Goal: Transaction & Acquisition: Download file/media

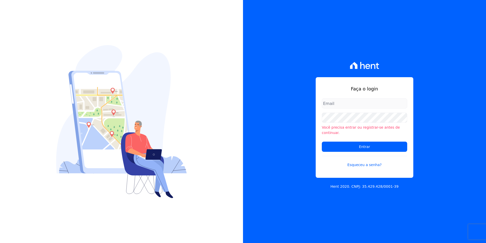
type input "[PERSON_NAME][EMAIL_ADDRESS][DOMAIN_NAME]"
click at [345, 151] on form "[PERSON_NAME][EMAIL_ADDRESS][DOMAIN_NAME] Você precisa entrar ou registrar-se a…" at bounding box center [364, 135] width 85 height 75
click at [346, 143] on input "Entrar" at bounding box center [364, 146] width 85 height 10
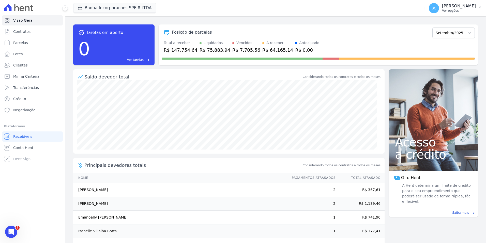
click at [442, 9] on p "Ver opções" at bounding box center [459, 11] width 34 height 4
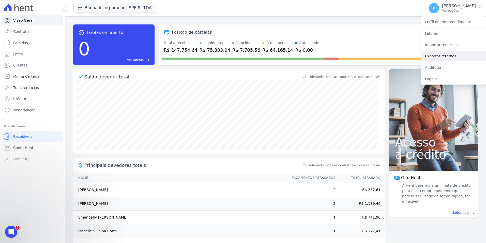
click at [431, 54] on link "Exportar retornos" at bounding box center [453, 55] width 65 height 9
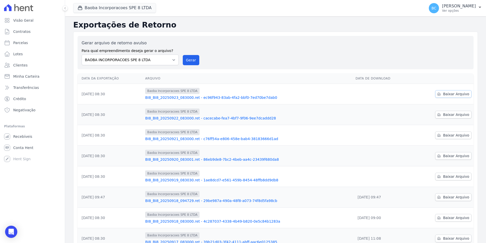
click at [446, 95] on span "Baixar Arquivo" at bounding box center [456, 93] width 26 height 5
click at [446, 114] on span "Baixar Arquivo" at bounding box center [456, 114] width 26 height 5
click at [446, 136] on span "Baixar Arquivo" at bounding box center [456, 135] width 26 height 5
click at [450, 155] on span "Baixar Arquivo" at bounding box center [456, 155] width 26 height 5
click at [447, 178] on span "Baixar Arquivo" at bounding box center [456, 176] width 26 height 5
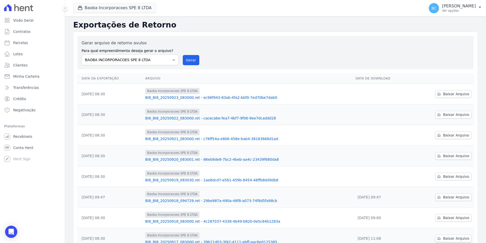
click at [297, 17] on div "Exportações de Retorno Gerar arquivo de retorno avulso Para qual empreendimento…" at bounding box center [275, 166] width 421 height 300
